Goal: Task Accomplishment & Management: Manage account settings

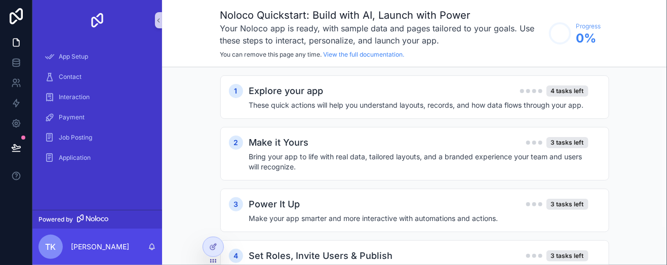
click at [629, 108] on div "1 Explore your app 4 tasks left These quick actions will help you understand la…" at bounding box center [414, 189] width 505 height 245
click at [95, 142] on div "Job Posting" at bounding box center [97, 138] width 105 height 16
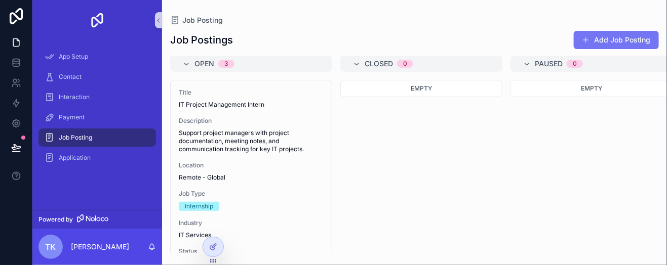
click at [633, 35] on button "Add Job Posting" at bounding box center [615, 40] width 85 height 18
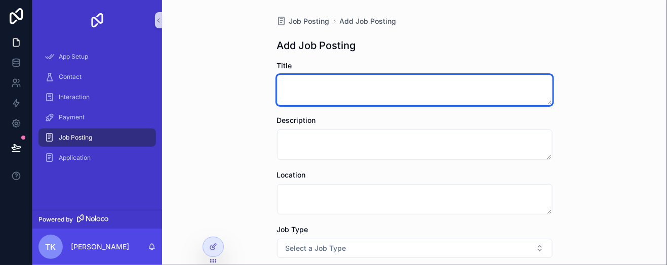
click at [461, 85] on textarea "scrollable content" at bounding box center [414, 90] width 275 height 30
type textarea "**********"
drag, startPoint x: 379, startPoint y: 83, endPoint x: 264, endPoint y: 102, distance: 116.6
click at [264, 102] on div "**********" at bounding box center [414, 132] width 505 height 265
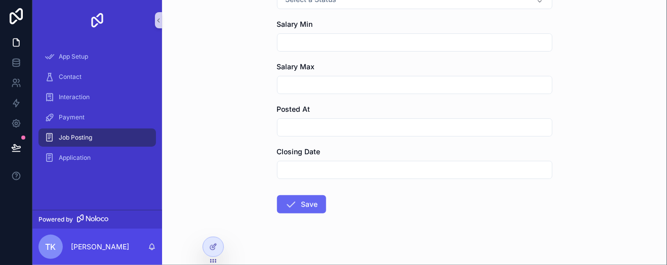
scroll to position [359, 0]
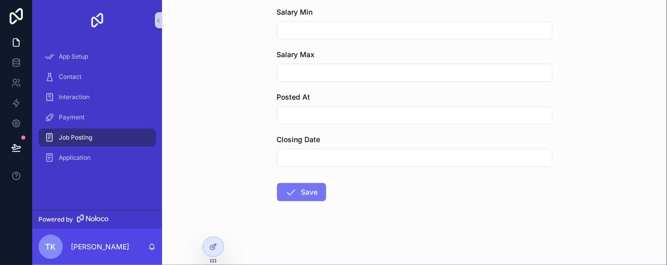
click at [304, 191] on button "Save" at bounding box center [301, 192] width 49 height 18
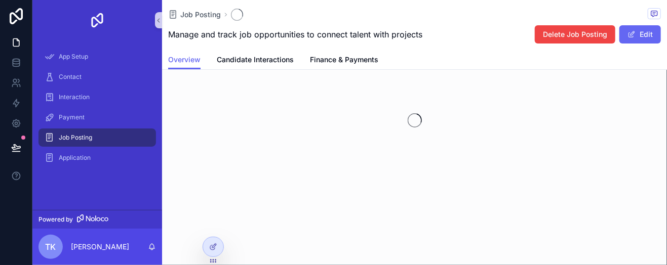
scroll to position [40, 0]
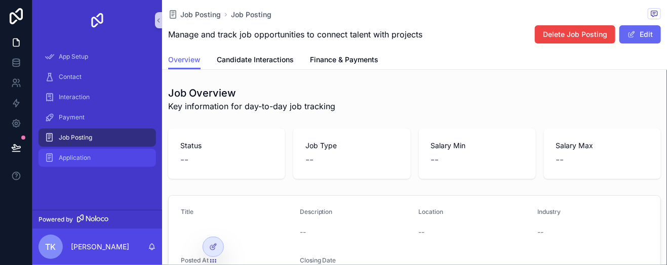
click at [135, 156] on div "Application" at bounding box center [97, 158] width 105 height 16
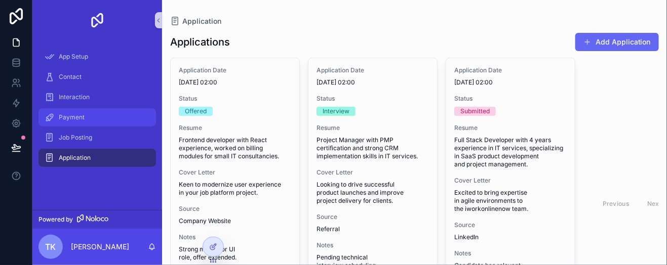
click at [118, 114] on div "Payment" at bounding box center [97, 117] width 105 height 16
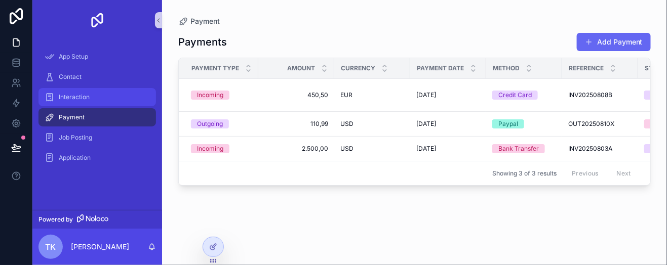
click at [82, 101] on span "Interaction" at bounding box center [74, 97] width 31 height 8
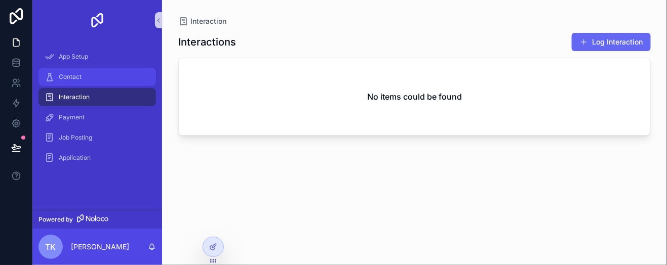
click at [75, 80] on span "Contact" at bounding box center [70, 77] width 23 height 8
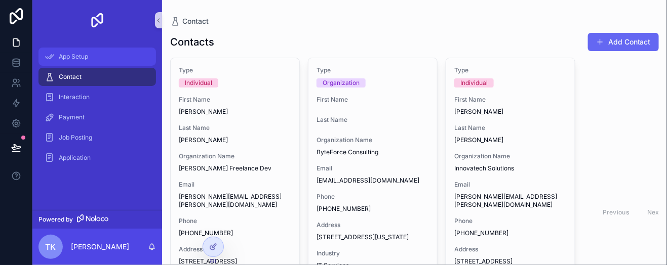
click at [84, 53] on span "App Setup" at bounding box center [73, 57] width 29 height 8
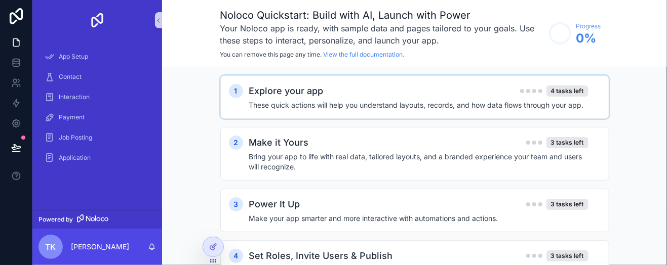
click at [328, 96] on div "Explore your app 4 tasks left" at bounding box center [418, 91] width 339 height 14
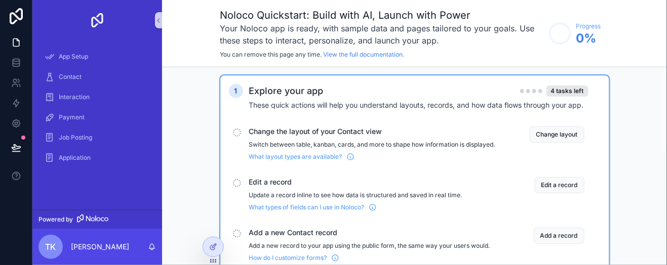
click at [321, 142] on p "Switch between table, kanban, cards, and more to shape how information is displ…" at bounding box center [372, 145] width 246 height 8
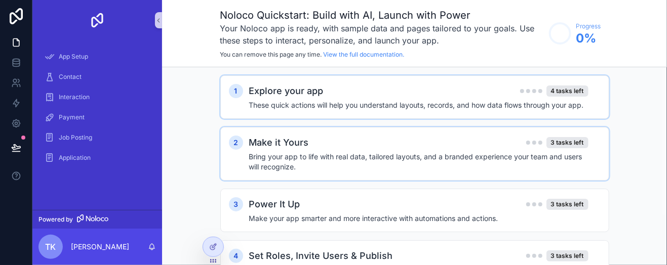
click at [478, 144] on div "Make it Yours 3 tasks left" at bounding box center [418, 143] width 339 height 14
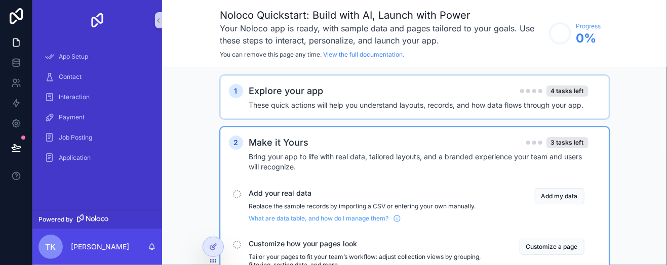
click at [294, 199] on div "Add your real data Replace the sample records by importing a CSV or entering yo…" at bounding box center [372, 205] width 246 height 34
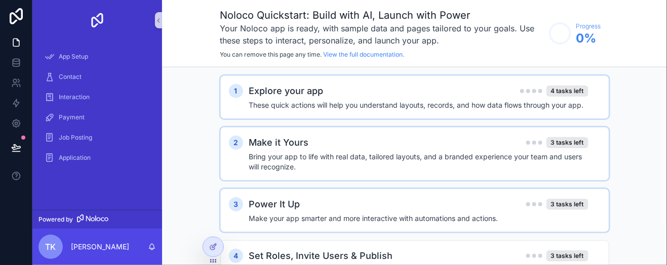
click at [410, 215] on h4 "Make your app smarter and more interactive with automations and actions." at bounding box center [418, 219] width 339 height 10
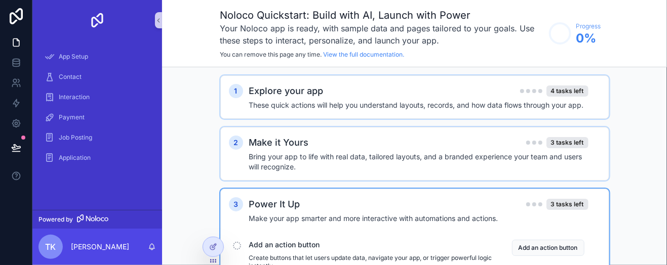
click at [332, 240] on span "Add an action button" at bounding box center [372, 245] width 246 height 10
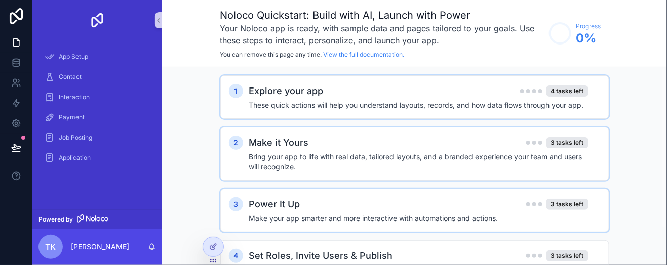
click at [640, 159] on div "1 Explore your app 4 tasks left These quick actions will help you understand la…" at bounding box center [414, 189] width 505 height 245
click at [80, 154] on span "Application" at bounding box center [75, 158] width 32 height 8
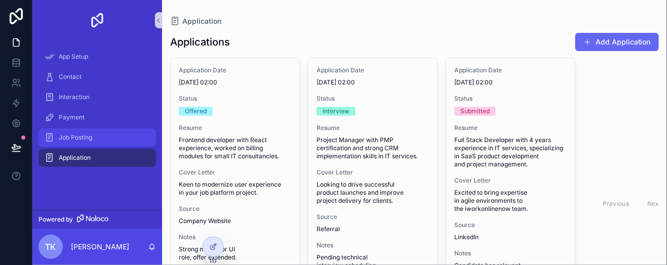
click at [86, 135] on span "Job Posting" at bounding box center [75, 138] width 33 height 8
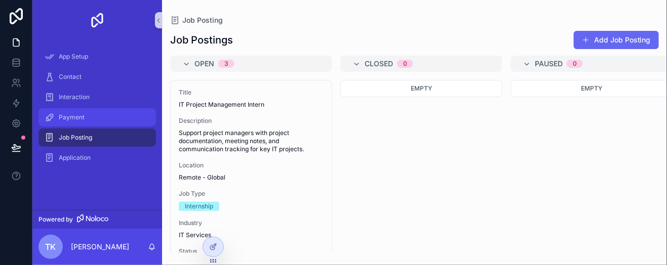
click at [83, 120] on span "Payment" at bounding box center [72, 117] width 26 height 8
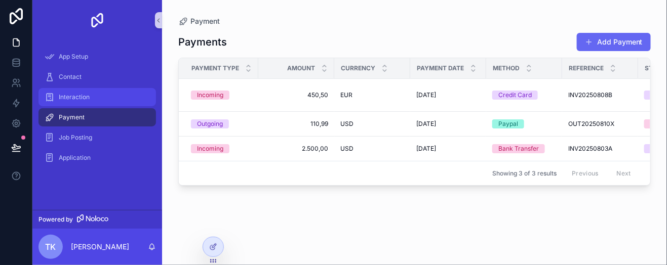
click at [82, 92] on div "Interaction" at bounding box center [97, 97] width 105 height 16
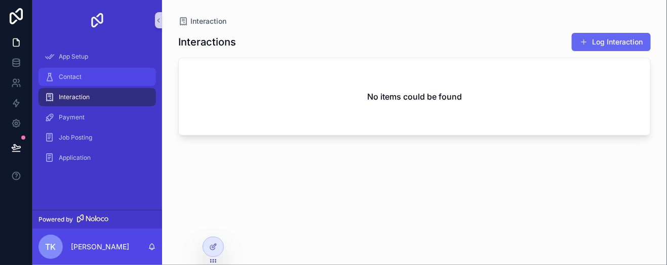
click at [79, 74] on span "Contact" at bounding box center [70, 77] width 23 height 8
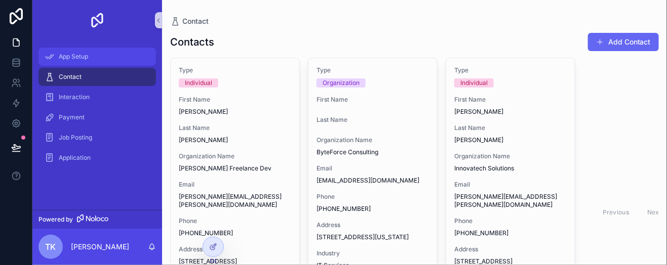
click at [77, 55] on span "App Setup" at bounding box center [73, 57] width 29 height 8
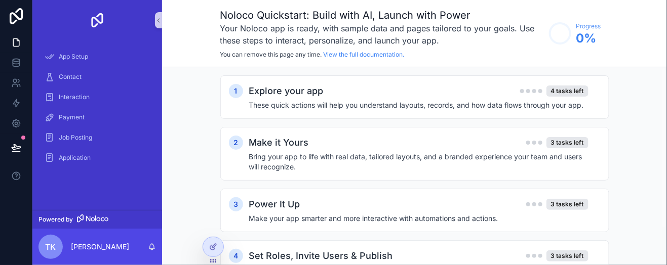
click at [646, 110] on div "1 Explore your app 4 tasks left These quick actions will help you understand la…" at bounding box center [414, 189] width 505 height 245
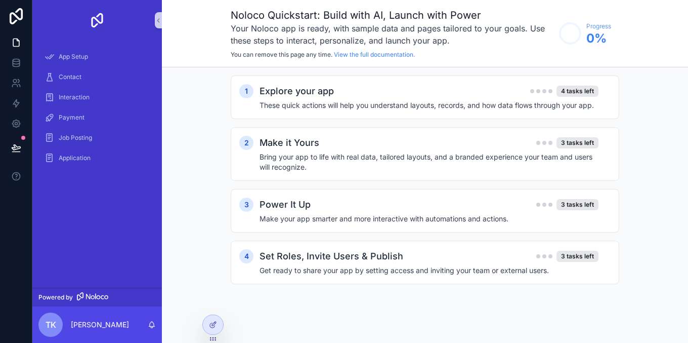
click at [666, 146] on div "1 Explore your app 4 tasks left These quick actions will help you understand la…" at bounding box center [425, 189] width 526 height 245
click at [666, 231] on div "1 Explore your app 4 tasks left These quick actions will help you understand la…" at bounding box center [425, 189] width 526 height 245
click at [664, 231] on div "1 Explore your app 4 tasks left These quick actions will help you understand la…" at bounding box center [425, 189] width 526 height 245
click at [543, 214] on h4 "Make your app smarter and more interactive with automations and actions." at bounding box center [429, 219] width 339 height 10
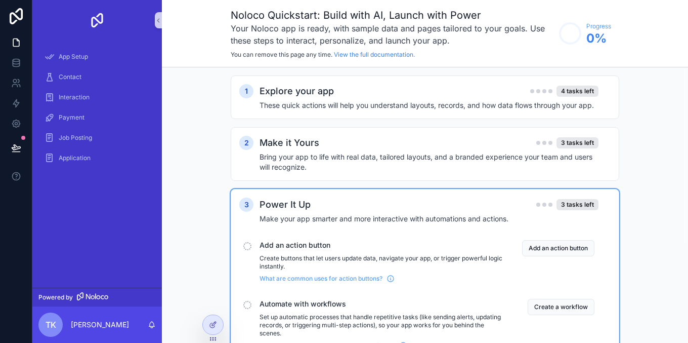
click at [345, 245] on span "Add an action button" at bounding box center [383, 245] width 246 height 10
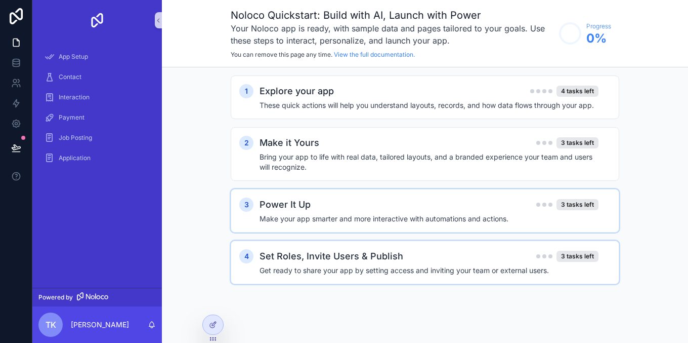
click at [557, 246] on div "4 Set Roles, Invite Users & Publish 3 tasks left Get ready to share your app by…" at bounding box center [425, 262] width 389 height 44
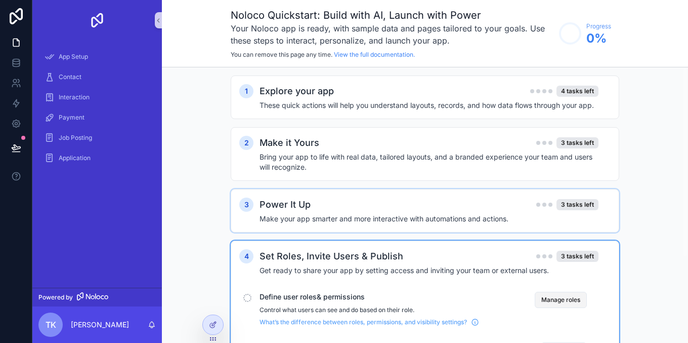
click at [562, 265] on button "Manage roles" at bounding box center [561, 300] width 52 height 16
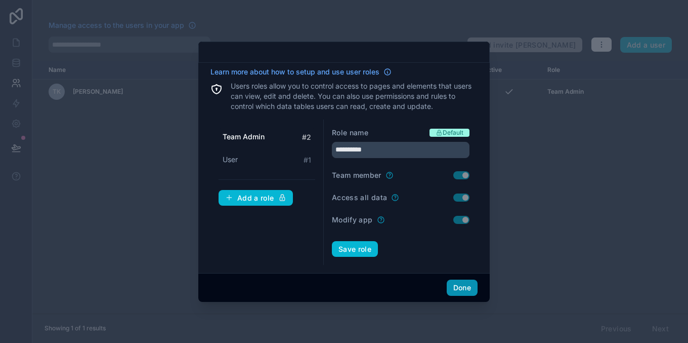
click at [466, 265] on button "Done" at bounding box center [462, 287] width 31 height 16
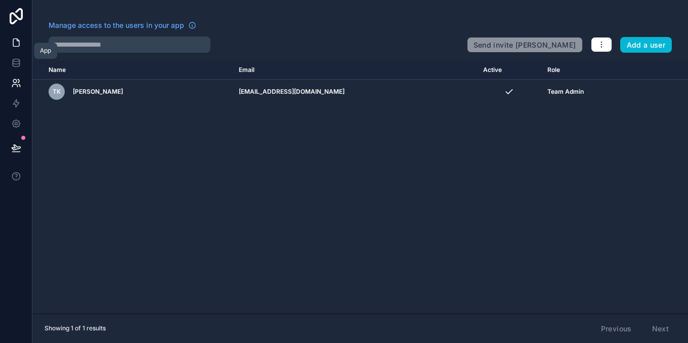
click at [21, 43] on link at bounding box center [16, 42] width 32 height 20
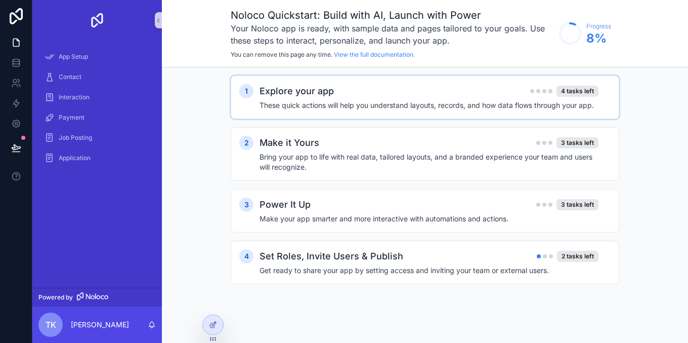
click at [297, 99] on div "Explore your app 4 tasks left These quick actions will help you understand layo…" at bounding box center [435, 97] width 351 height 26
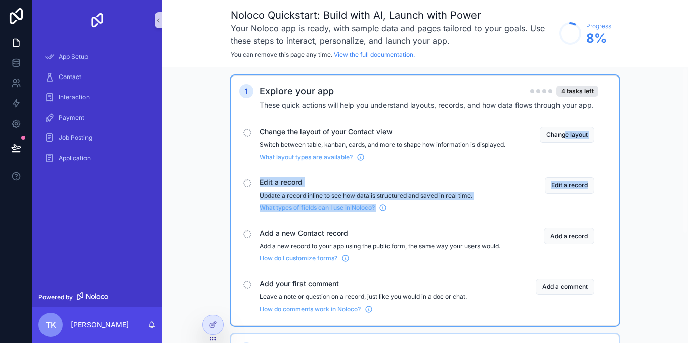
drag, startPoint x: 570, startPoint y: 220, endPoint x: 566, endPoint y: 136, distance: 83.6
click at [566, 136] on div "Change the layout of your Contact view Switch between table, kanban, cards, and…" at bounding box center [425, 219] width 372 height 194
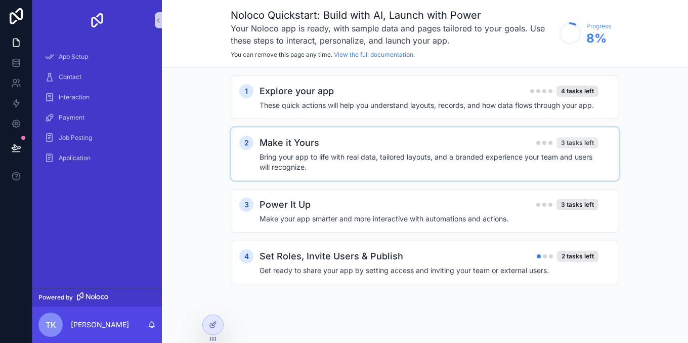
click at [566, 137] on div "3 tasks left" at bounding box center [578, 142] width 42 height 11
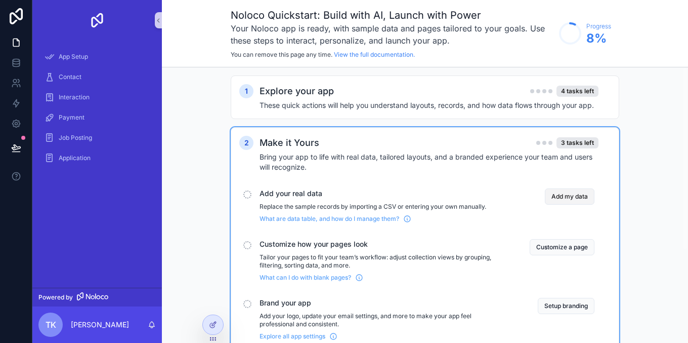
click at [568, 196] on button "Add my data" at bounding box center [570, 196] width 50 height 16
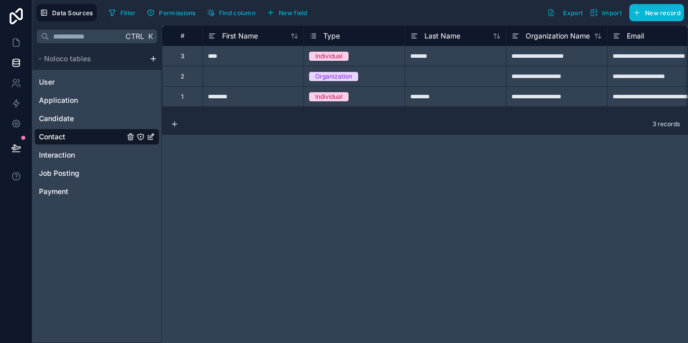
click at [600, 21] on div "Filter Permissions Find column New field Export Import New record" at bounding box center [395, 12] width 580 height 17
click at [601, 13] on span "Import" at bounding box center [606, 13] width 32 height 8
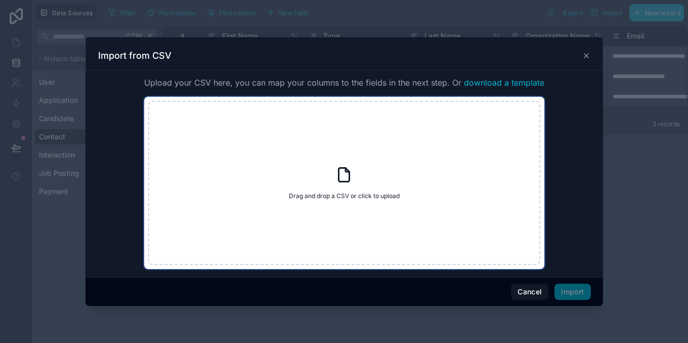
click at [346, 171] on icon at bounding box center [348, 170] width 4 height 4
type input "**********"
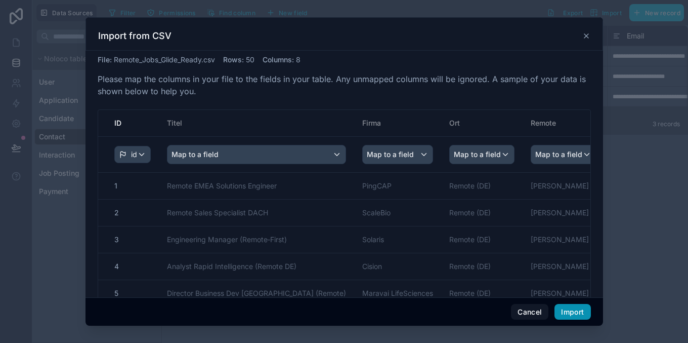
click at [557, 265] on button "Import" at bounding box center [573, 312] width 36 height 16
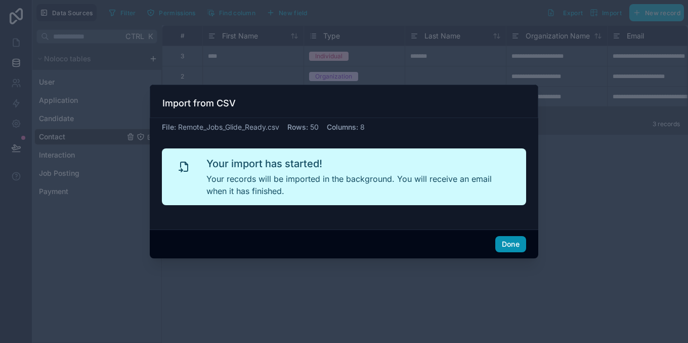
click at [509, 240] on button "Done" at bounding box center [511, 244] width 31 height 16
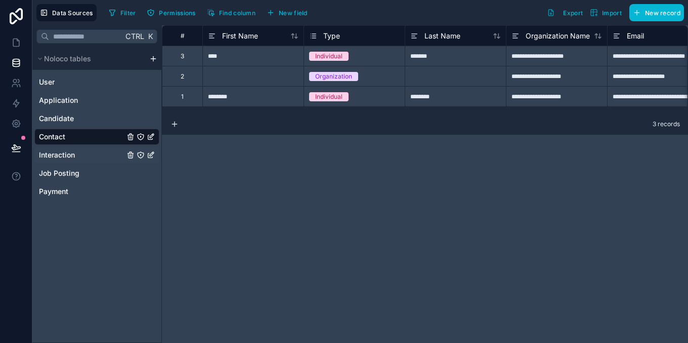
click at [49, 161] on div "Interaction" at bounding box center [96, 155] width 125 height 16
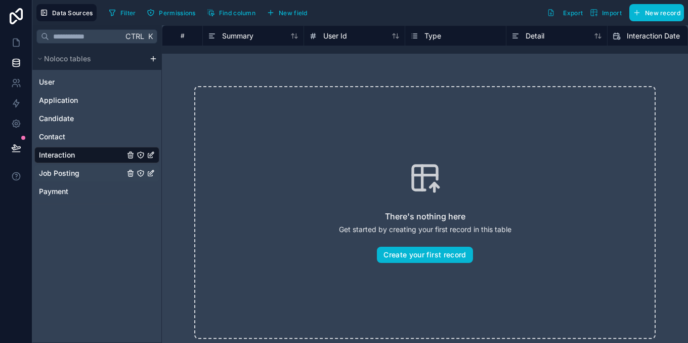
click at [52, 177] on span "Job Posting" at bounding box center [59, 173] width 40 height 10
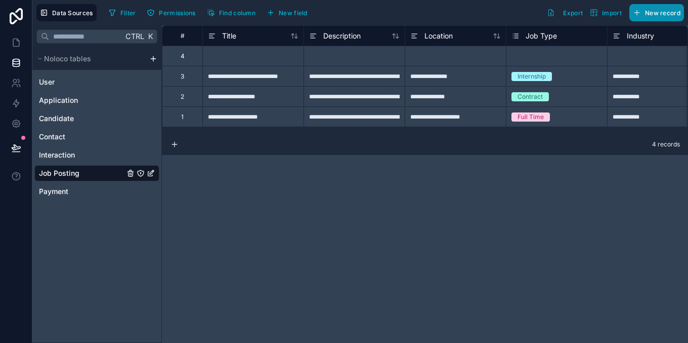
click at [636, 13] on icon "button" at bounding box center [637, 13] width 8 height 8
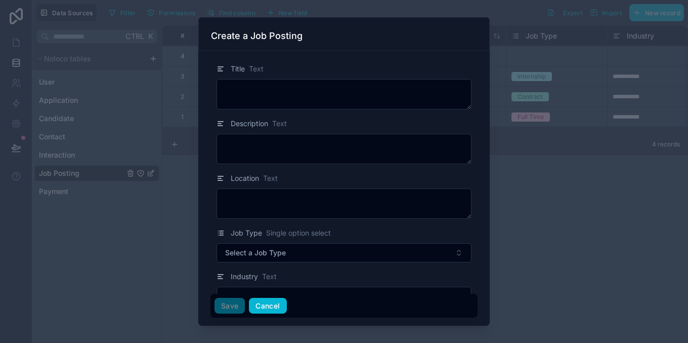
click at [276, 265] on button "Cancel" at bounding box center [267, 306] width 37 height 16
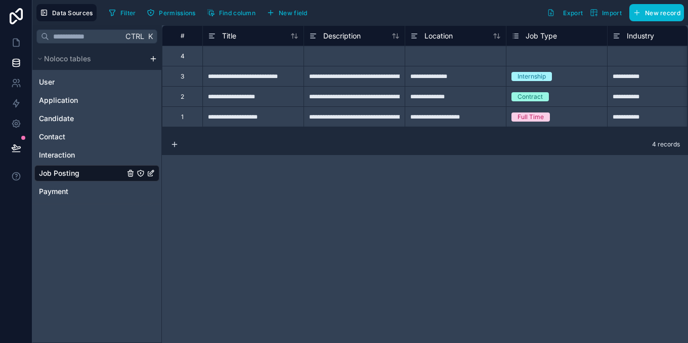
click at [351, 265] on div "**********" at bounding box center [425, 183] width 526 height 317
click at [175, 145] on icon at bounding box center [175, 144] width 8 height 8
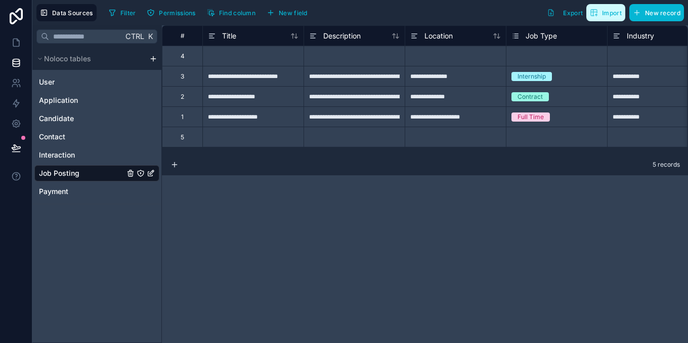
click at [615, 12] on span "Import" at bounding box center [612, 13] width 20 height 8
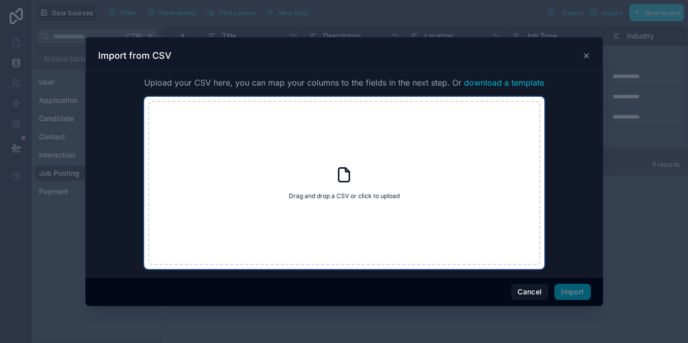
click at [359, 191] on div "Drag and drop a CSV or click to upload Drag and drop a CSV or click to upload" at bounding box center [344, 183] width 392 height 164
type input "**********"
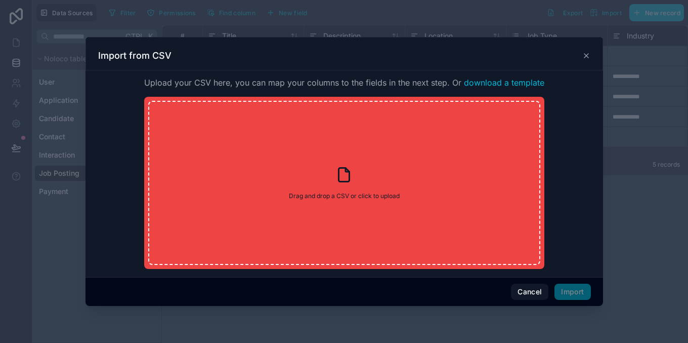
click at [526, 265] on div "Cancel Import" at bounding box center [345, 291] width 518 height 29
click at [526, 265] on button "Cancel" at bounding box center [529, 291] width 37 height 16
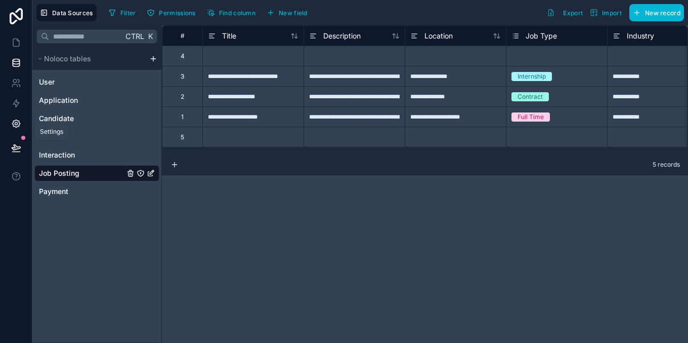
click at [15, 124] on icon at bounding box center [16, 123] width 3 height 3
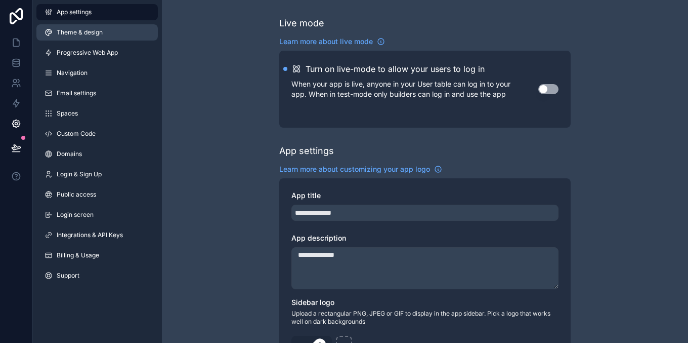
click at [67, 30] on span "Theme & design" at bounding box center [80, 32] width 46 height 8
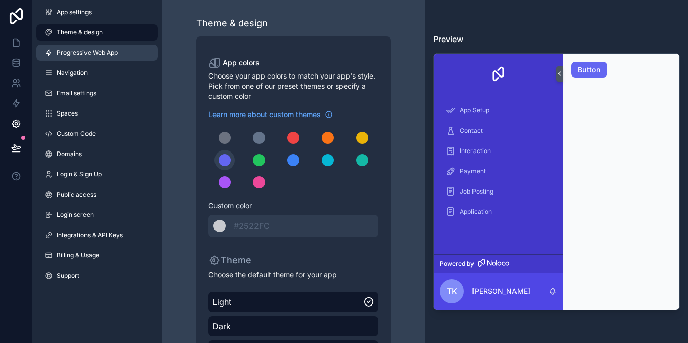
click at [74, 52] on span "Progressive Web App" at bounding box center [87, 53] width 61 height 8
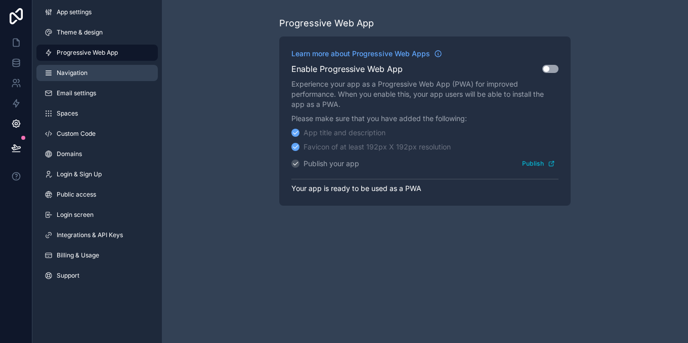
click at [80, 75] on span "Navigation" at bounding box center [72, 73] width 31 height 8
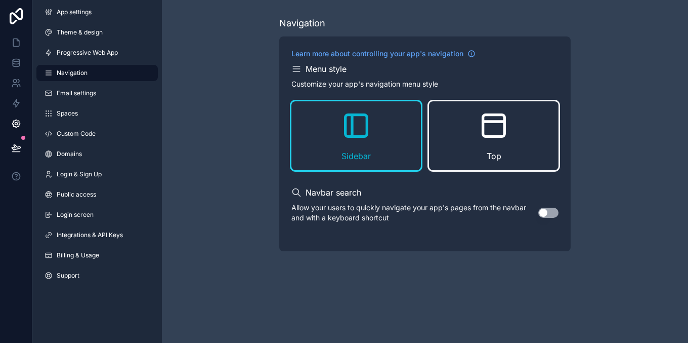
click at [449, 125] on div "Top" at bounding box center [494, 135] width 130 height 69
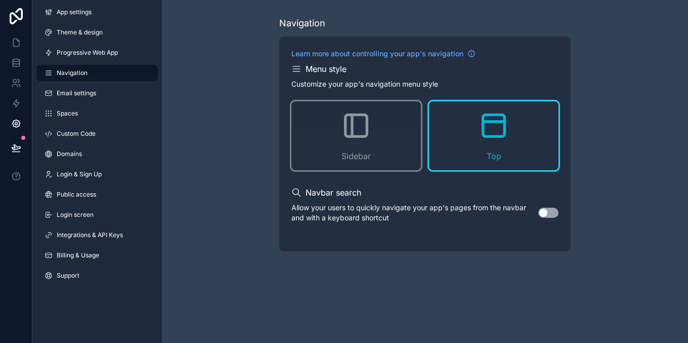
click at [548, 209] on button "Use setting" at bounding box center [549, 213] width 20 height 10
click at [91, 99] on link "Email settings" at bounding box center [96, 93] width 121 height 16
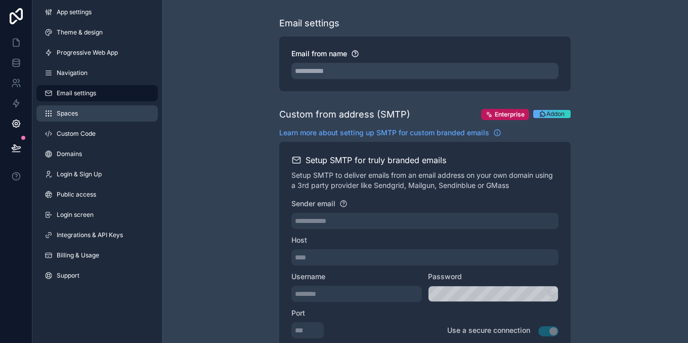
click at [83, 115] on link "Spaces" at bounding box center [96, 113] width 121 height 16
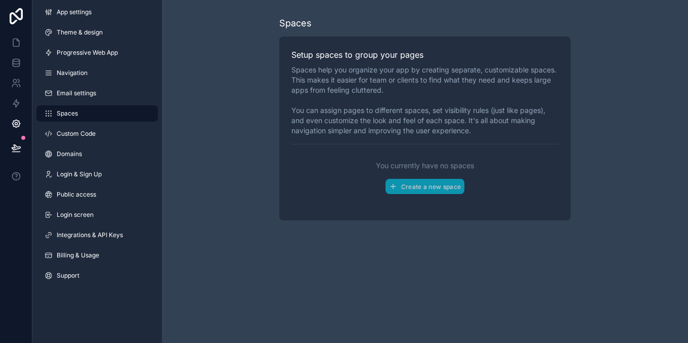
click at [84, 125] on div "App settings Theme & design Progressive Web App Navigation Email settings Space…" at bounding box center [97, 146] width 130 height 292
click at [85, 130] on span "Custom Code" at bounding box center [76, 134] width 39 height 8
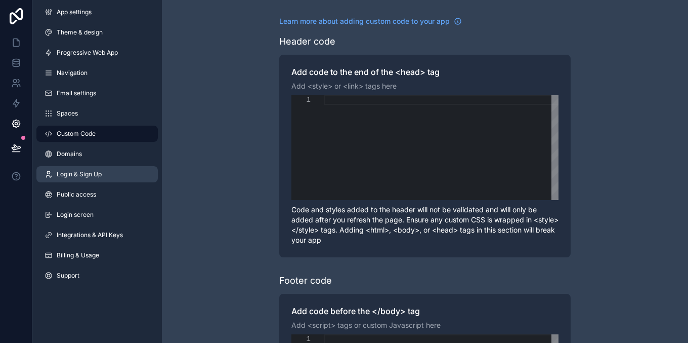
click at [88, 171] on span "Login & Sign Up" at bounding box center [79, 174] width 45 height 8
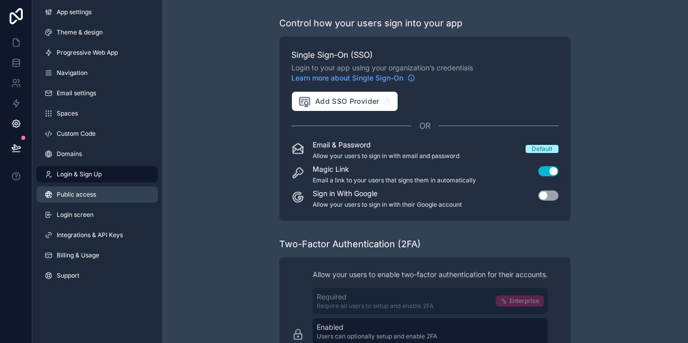
click at [88, 193] on span "Public access" at bounding box center [76, 194] width 39 height 8
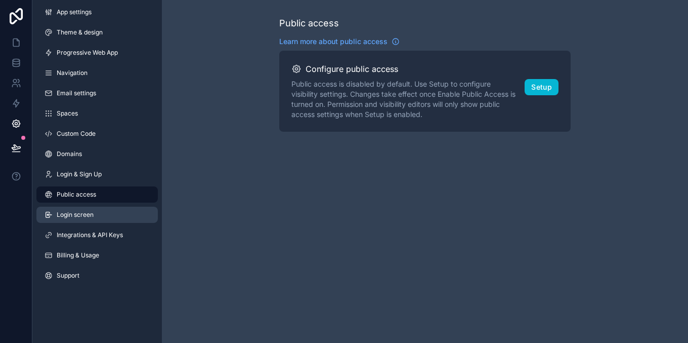
click at [93, 215] on span "Login screen" at bounding box center [75, 215] width 37 height 8
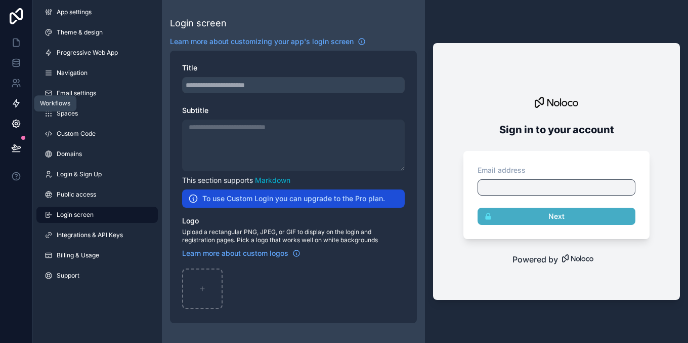
click at [13, 105] on icon at bounding box center [16, 103] width 10 height 10
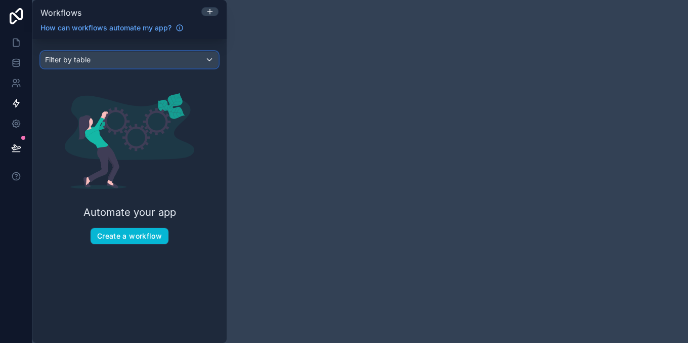
click at [69, 56] on span "Filter by table" at bounding box center [68, 59] width 46 height 9
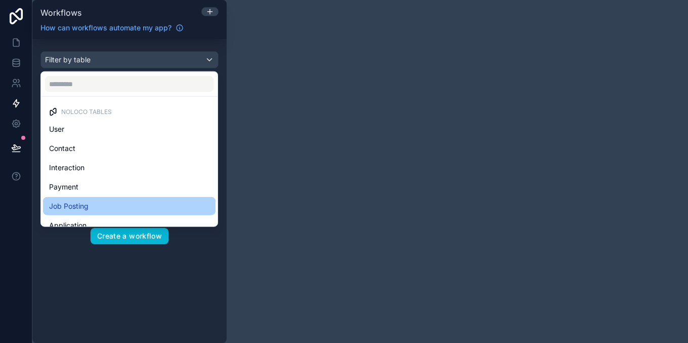
click at [56, 203] on span "Job Posting" at bounding box center [68, 206] width 39 height 12
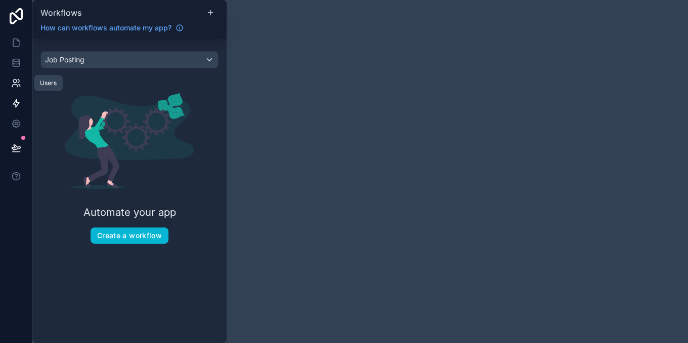
click at [19, 92] on link at bounding box center [16, 83] width 32 height 20
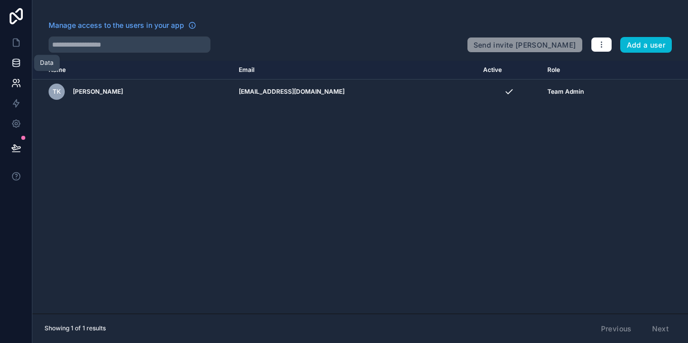
click at [15, 64] on icon at bounding box center [16, 63] width 10 height 10
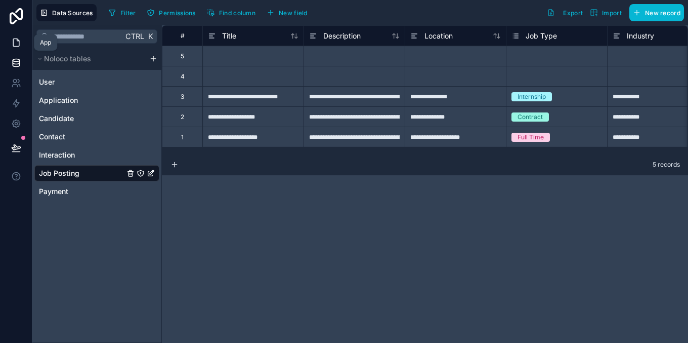
click at [15, 39] on icon at bounding box center [16, 43] width 6 height 8
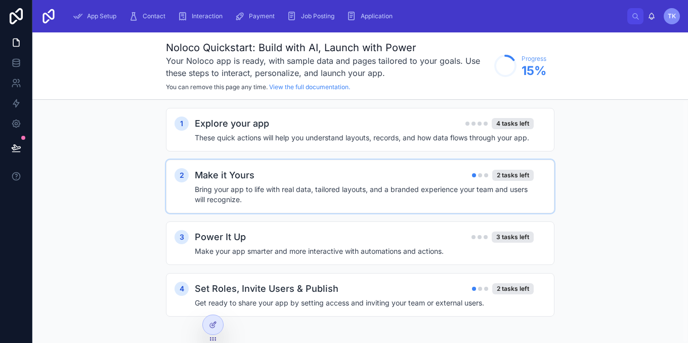
drag, startPoint x: 502, startPoint y: 168, endPoint x: 267, endPoint y: 185, distance: 235.0
click at [267, 185] on h4 "Bring your app to life with real data, tailored layouts, and a branded experien…" at bounding box center [364, 194] width 339 height 20
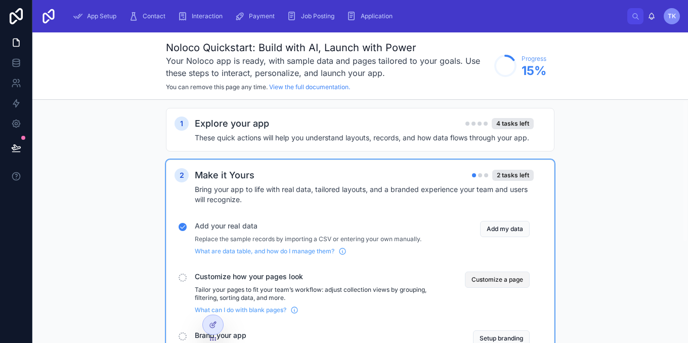
click at [494, 265] on button "Customize a page" at bounding box center [497, 279] width 65 height 16
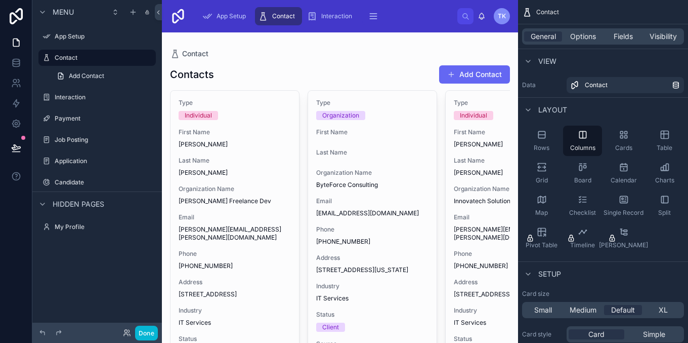
click at [226, 126] on div at bounding box center [340, 231] width 356 height 399
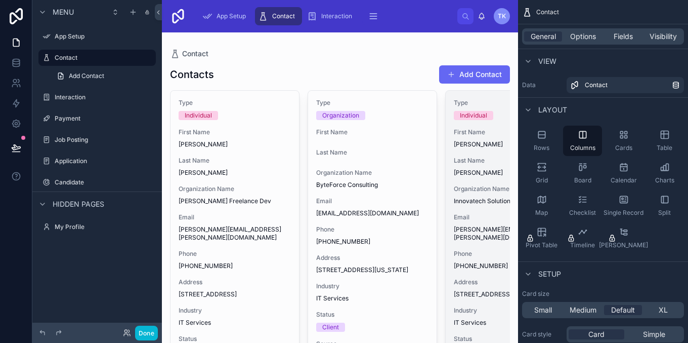
click at [467, 91] on div "Type Individual First Name [PERSON_NAME] Last Name [PERSON_NAME] Organization N…" at bounding box center [510, 242] width 129 height 302
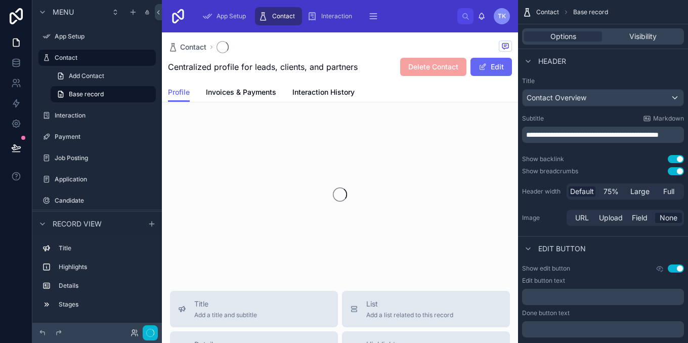
click at [467, 78] on div "Contact Centralized profile for leads, clients, and partners Delete Contact Edit" at bounding box center [340, 57] width 344 height 50
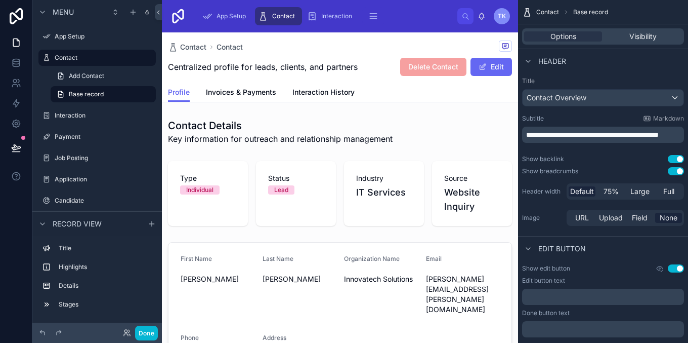
click at [414, 94] on div "Profile Invoices & Payments Interaction History" at bounding box center [340, 92] width 344 height 19
click at [256, 90] on span "Invoices & Payments" at bounding box center [241, 92] width 70 height 10
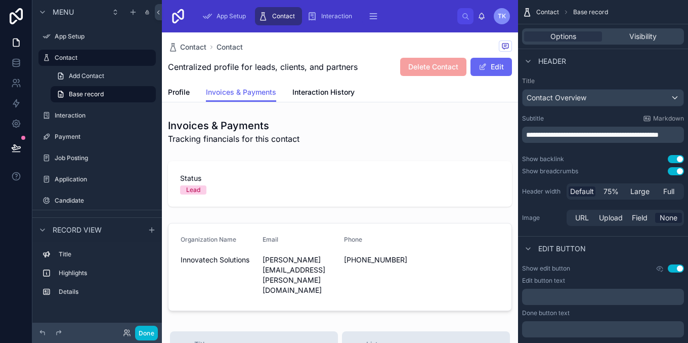
click at [312, 80] on div "Contact Contact Centralized profile for leads, clients, and partners Delete Con…" at bounding box center [340, 57] width 344 height 50
click at [315, 86] on link "Interaction History" at bounding box center [324, 93] width 62 height 20
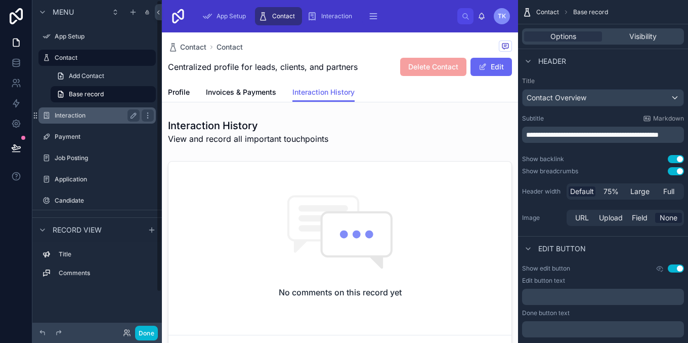
click at [89, 114] on label "Interaction" at bounding box center [95, 115] width 81 height 8
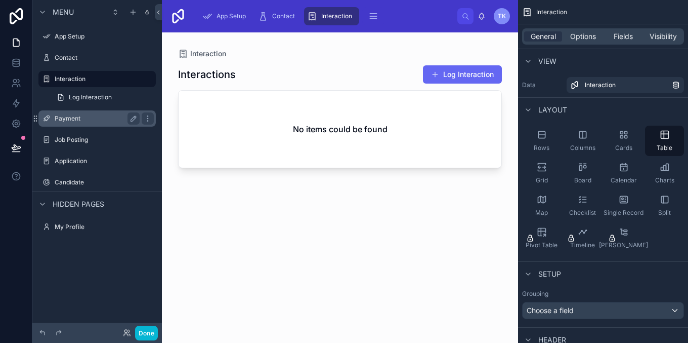
click at [90, 114] on label "Payment" at bounding box center [95, 118] width 81 height 8
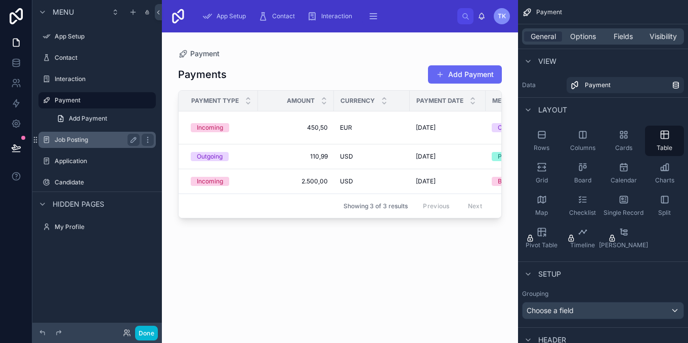
click at [83, 136] on label "Job Posting" at bounding box center [95, 140] width 81 height 8
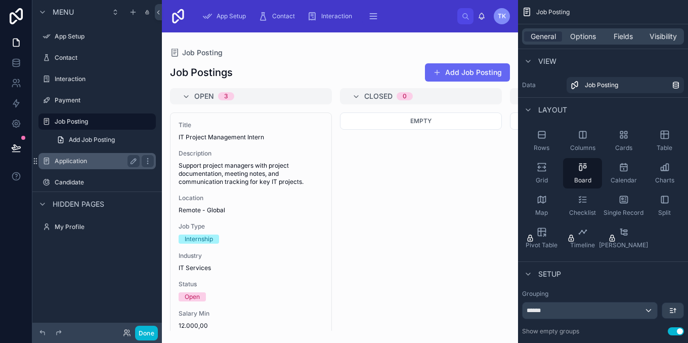
click at [103, 159] on label "Application" at bounding box center [95, 161] width 81 height 8
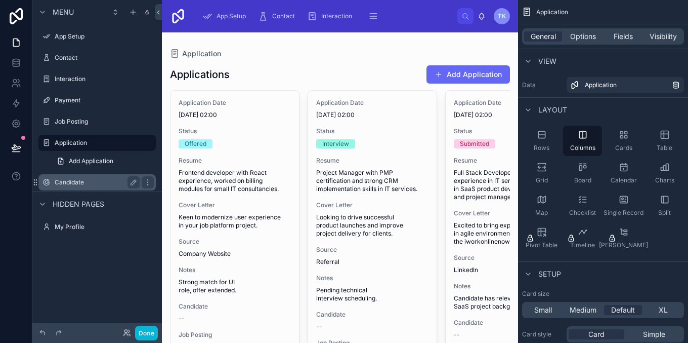
click at [91, 185] on label "Candidate" at bounding box center [95, 182] width 81 height 8
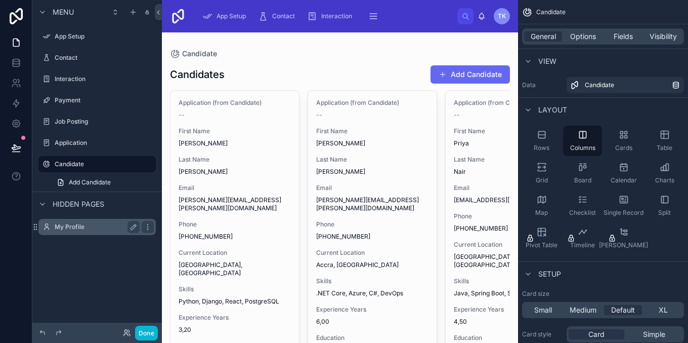
click at [81, 232] on div "My Profile" at bounding box center [97, 227] width 85 height 12
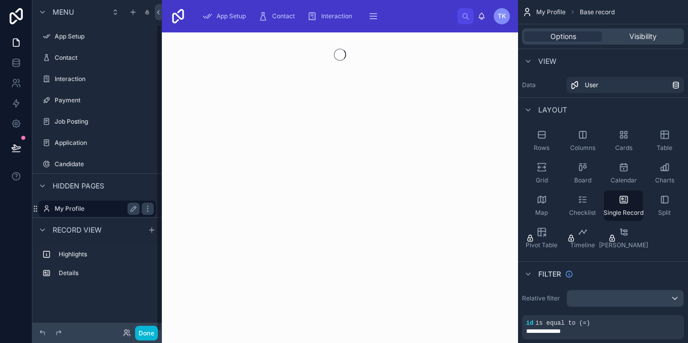
scroll to position [26, 0]
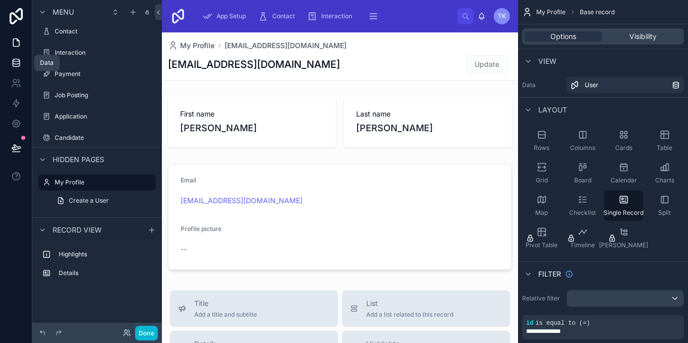
click at [13, 58] on icon at bounding box center [16, 63] width 10 height 10
